Goal: Task Accomplishment & Management: Use online tool/utility

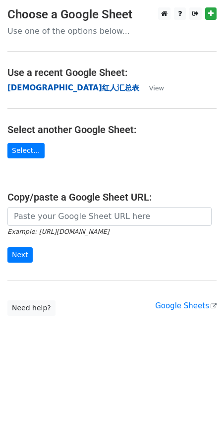
click at [49, 84] on strong "[DEMOGRAPHIC_DATA]红人汇总表" at bounding box center [73, 87] width 132 height 9
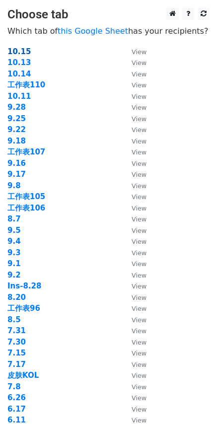
click at [25, 53] on strong "10.15" at bounding box center [18, 51] width 23 height 9
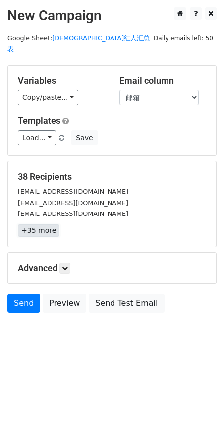
click at [49, 224] on link "+35 more" at bounding box center [39, 230] width 42 height 12
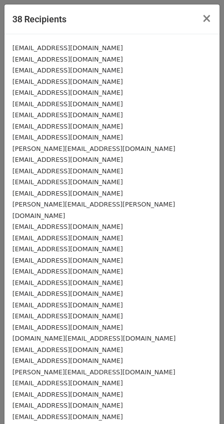
scroll to position [90, 0]
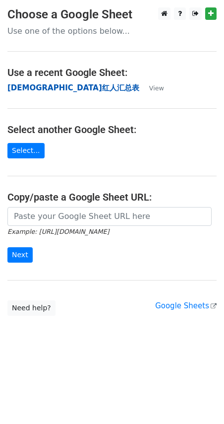
click at [49, 86] on strong "[DEMOGRAPHIC_DATA]红人汇总表" at bounding box center [73, 87] width 132 height 9
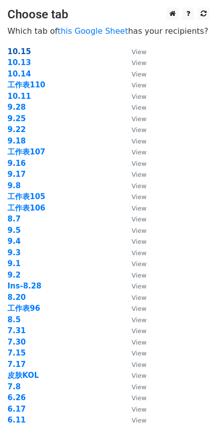
click at [24, 52] on strong "10.15" at bounding box center [18, 51] width 23 height 9
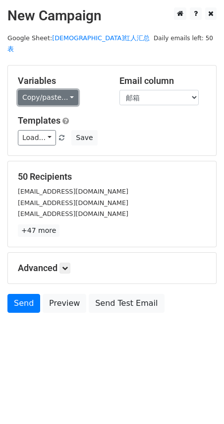
click at [39, 90] on link "Copy/paste..." at bounding box center [48, 97] width 61 height 15
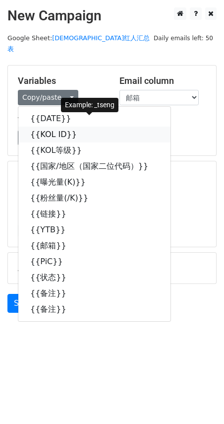
click at [43, 127] on link "{{KOL ID}}" at bounding box center [94, 135] width 152 height 16
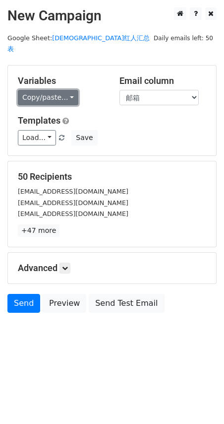
click at [51, 90] on link "Copy/paste..." at bounding box center [48, 97] width 61 height 15
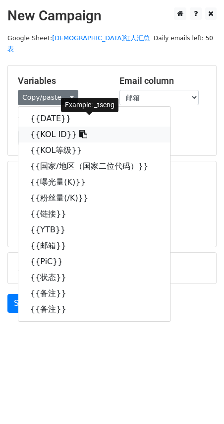
click at [48, 127] on link "{{KOL ID}}" at bounding box center [94, 135] width 152 height 16
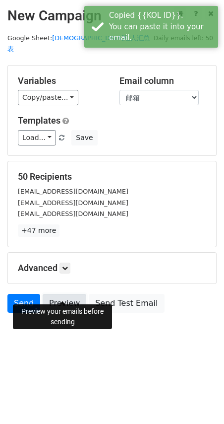
click at [59, 294] on link "Preview" at bounding box center [65, 303] width 44 height 19
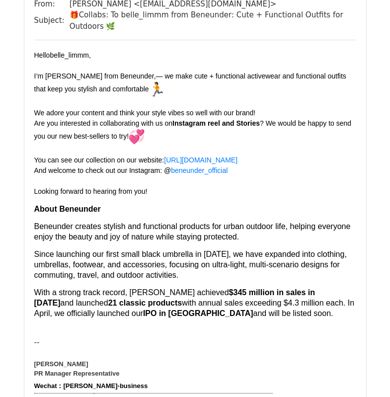
scroll to position [711, 0]
